Goal: Navigation & Orientation: Go to known website

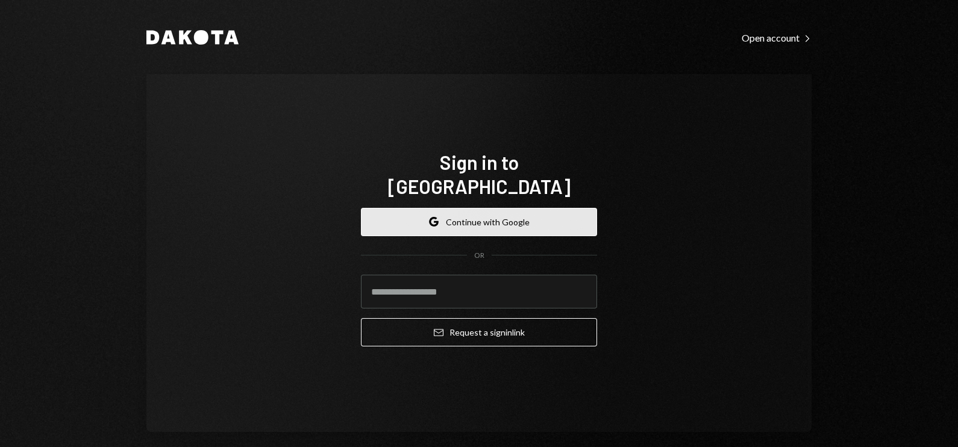
click at [451, 209] on button "Google Continue with Google" at bounding box center [479, 222] width 236 height 28
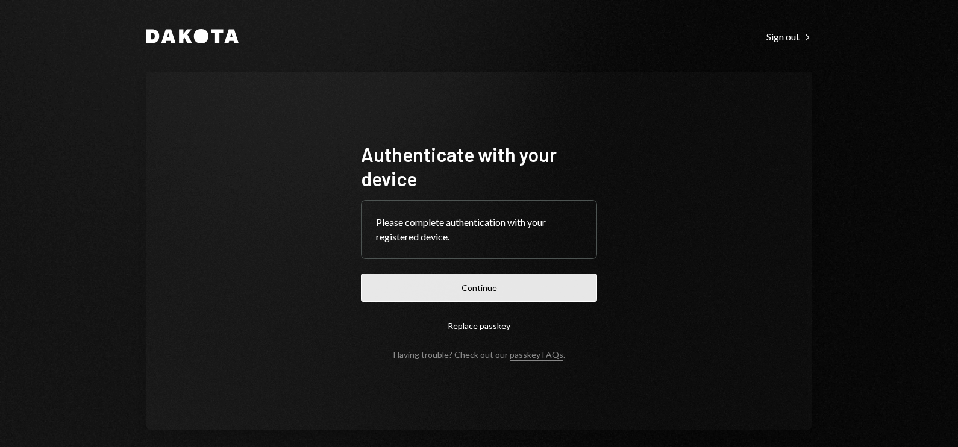
click at [463, 285] on button "Continue" at bounding box center [479, 287] width 236 height 28
